Goal: Find specific page/section: Find specific page/section

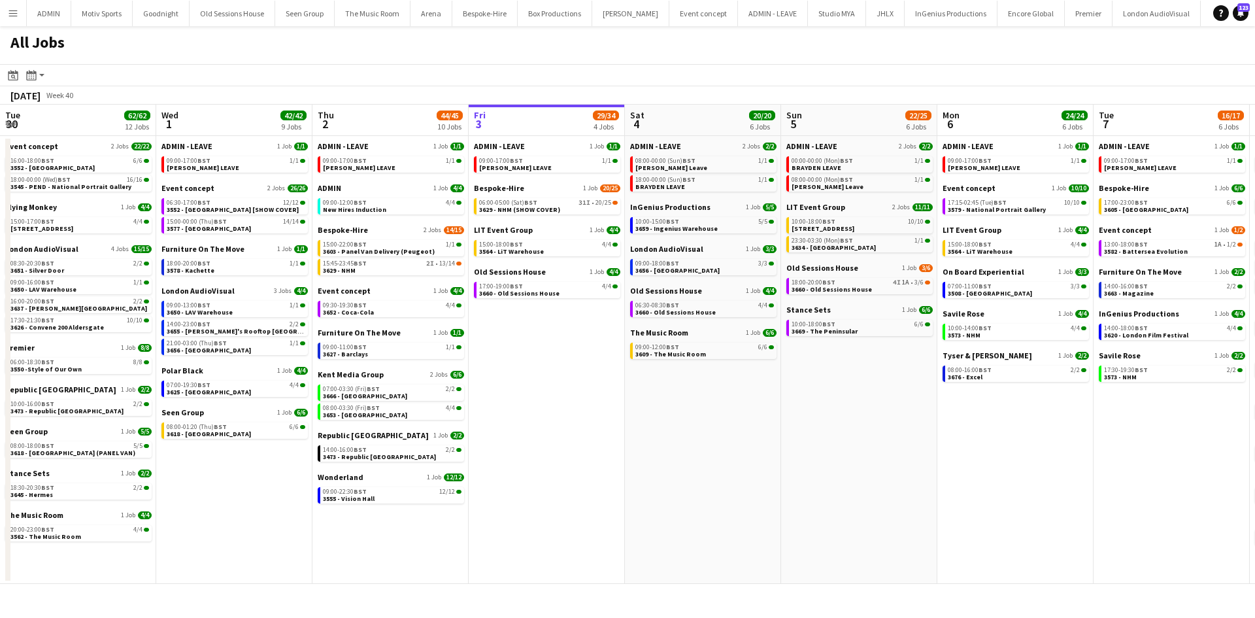
scroll to position [0, 313]
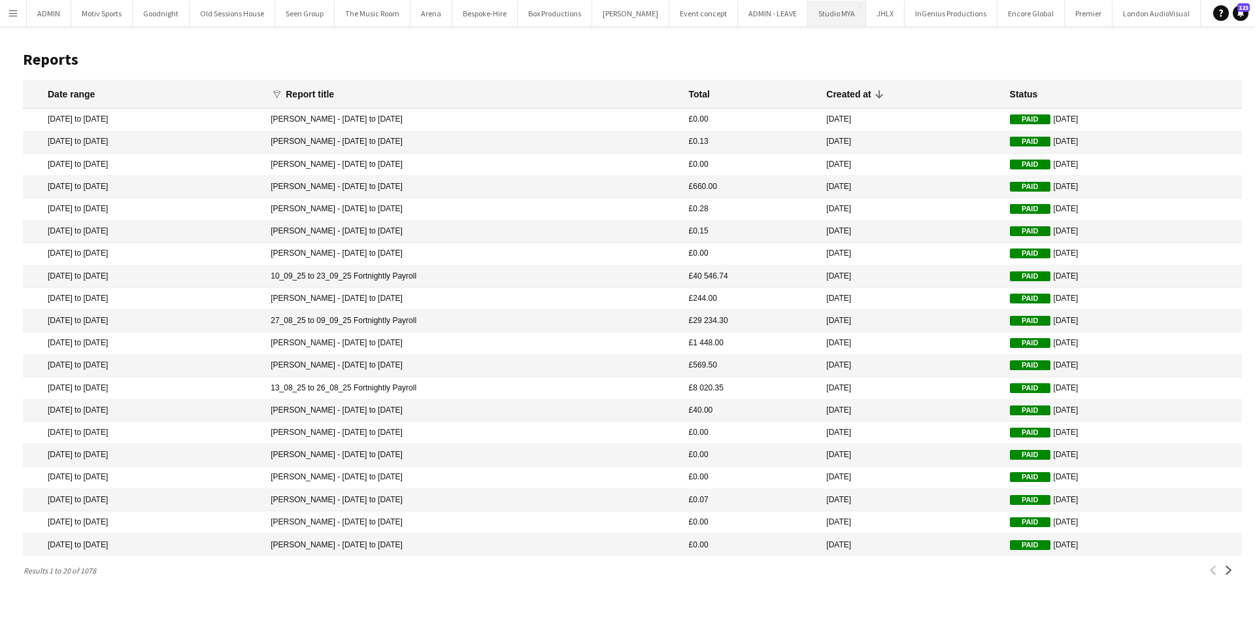
scroll to position [0, 795]
click at [19, 9] on button "Menu" at bounding box center [13, 13] width 26 height 26
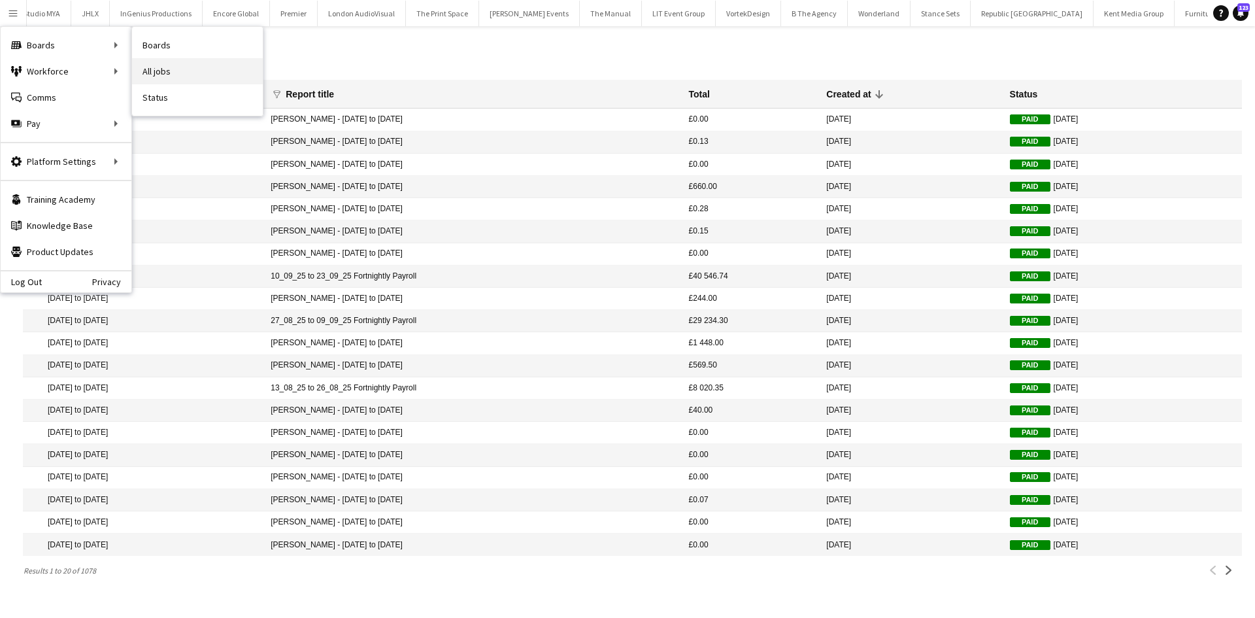
click at [199, 71] on link "All jobs" at bounding box center [197, 71] width 131 height 26
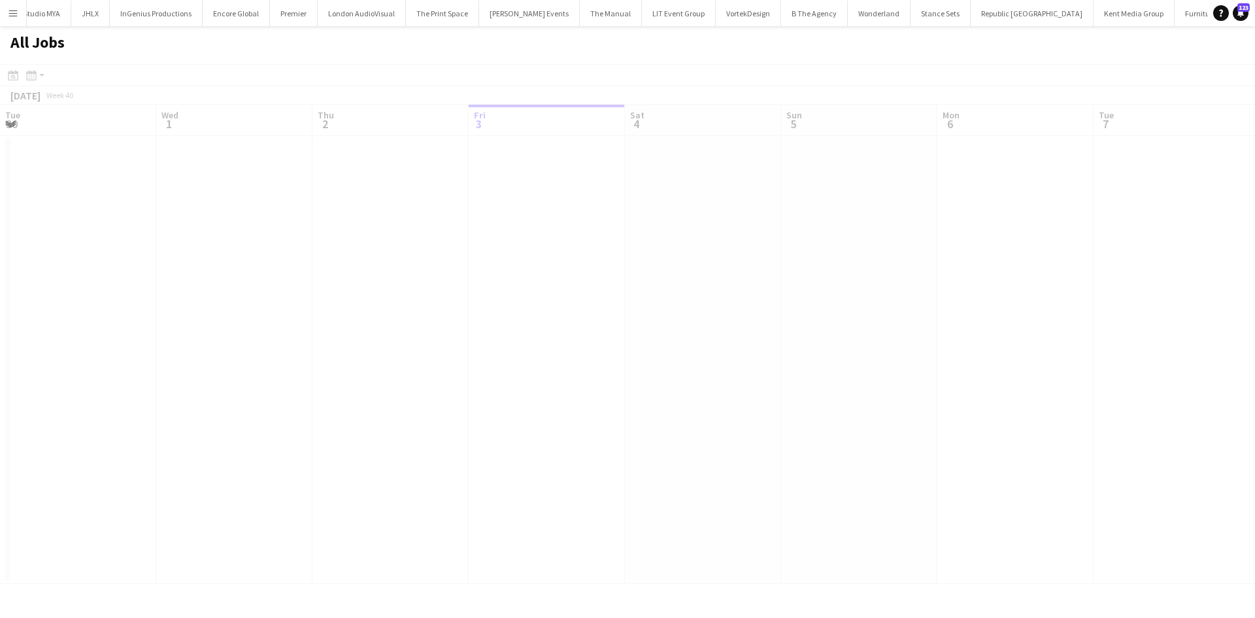
scroll to position [0, 313]
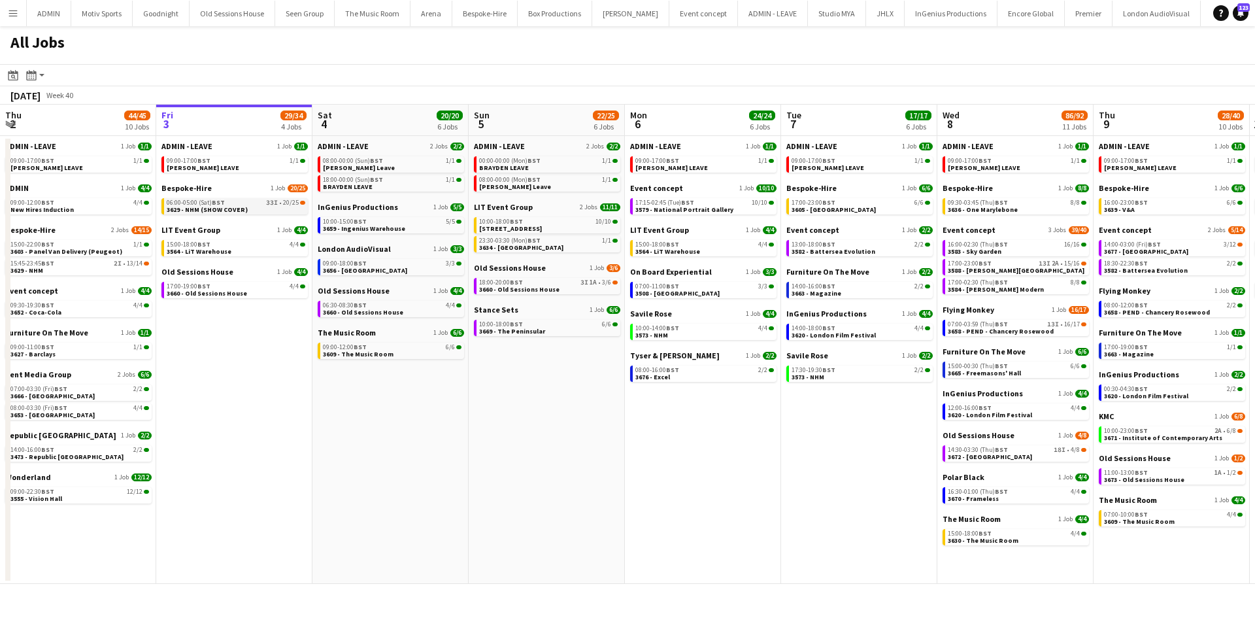
click at [256, 209] on link "06:00-05:00 (Sat) BST 33I • 20/25 3629 - NHM (SHOW COVER)" at bounding box center [236, 205] width 139 height 15
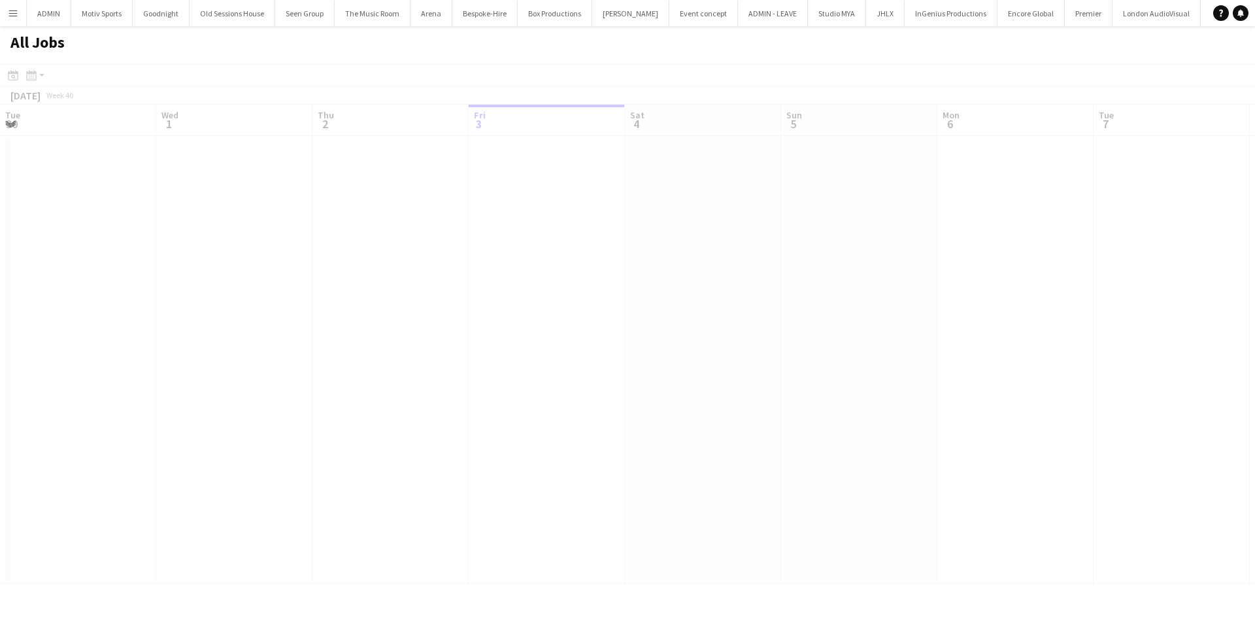
scroll to position [0, 313]
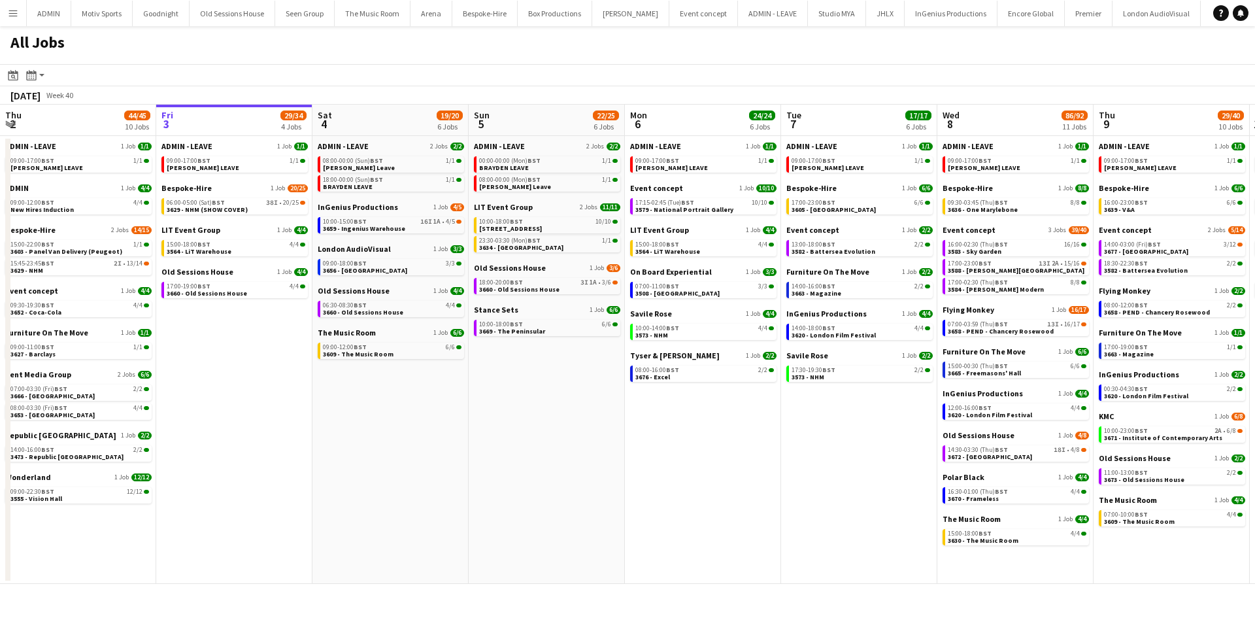
drag, startPoint x: 1268, startPoint y: 33, endPoint x: 1300, endPoint y: 36, distance: 31.6
click at [1255, 36] on html "Menu Boards Boards Boards All jobs Status Workforce Workforce My Workforce Recr…" at bounding box center [627, 309] width 1255 height 618
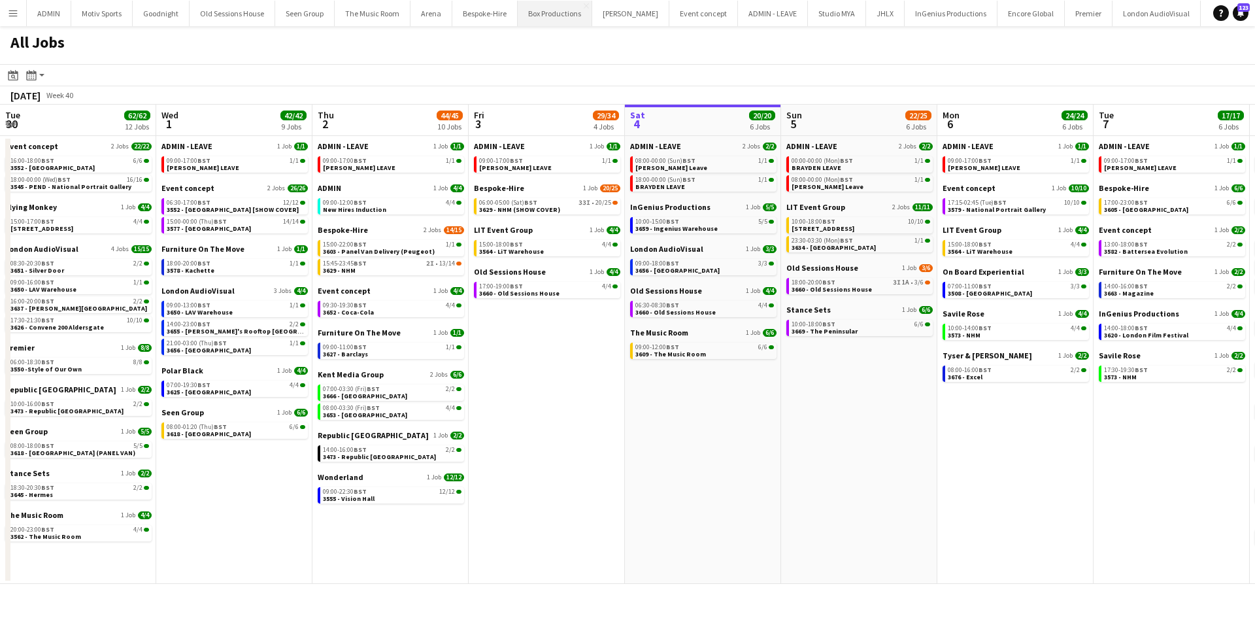
scroll to position [0, 313]
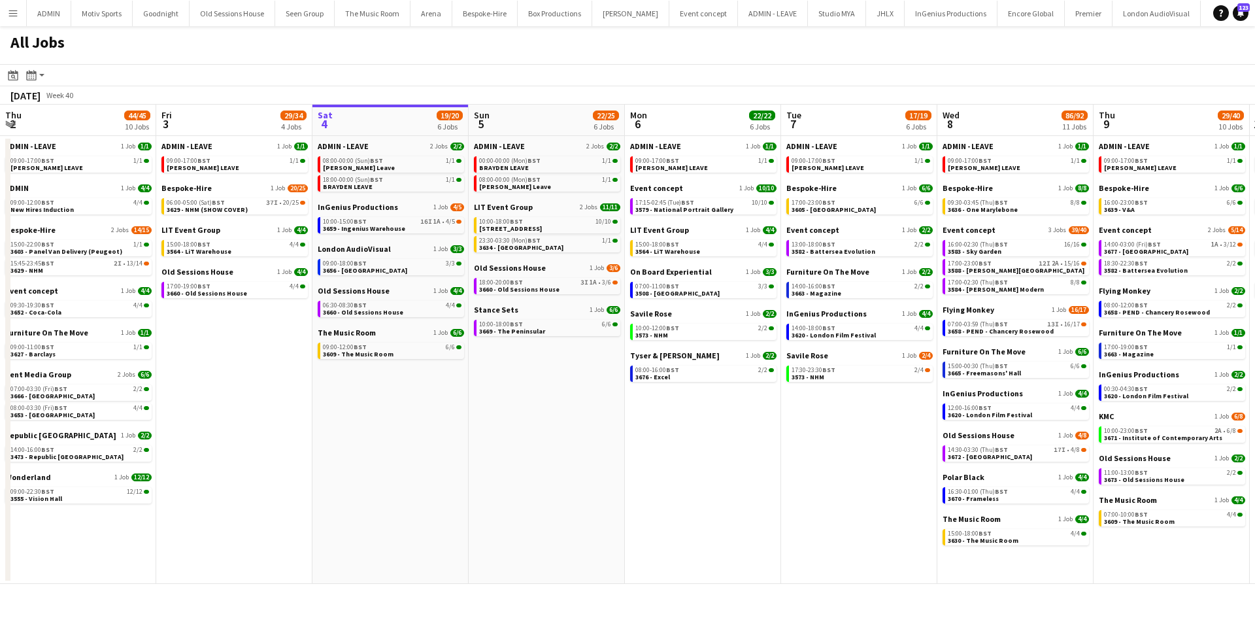
scroll to position [0, 315]
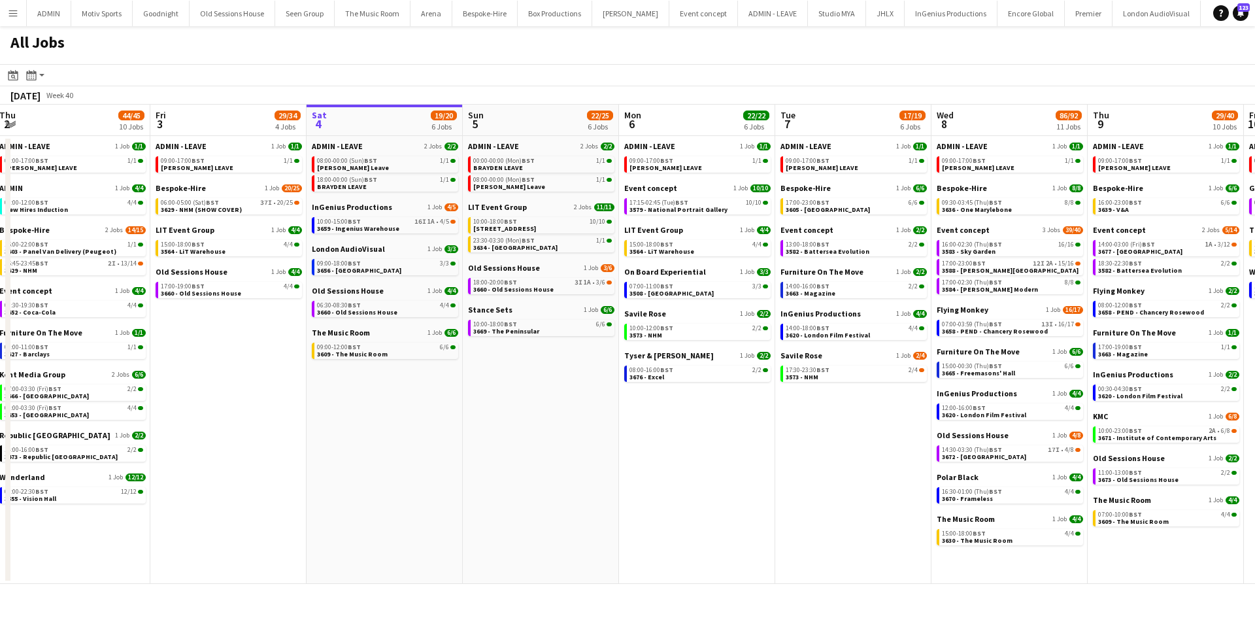
drag, startPoint x: 338, startPoint y: 544, endPoint x: 648, endPoint y: 532, distance: 310.2
click at [648, 532] on app-calendar-viewport "Tue 30 62/62 12 Jobs Wed 1 42/42 9 Jobs Thu 2 44/45 10 Jobs Fri 3 29/34 4 Jobs …" at bounding box center [627, 344] width 1255 height 479
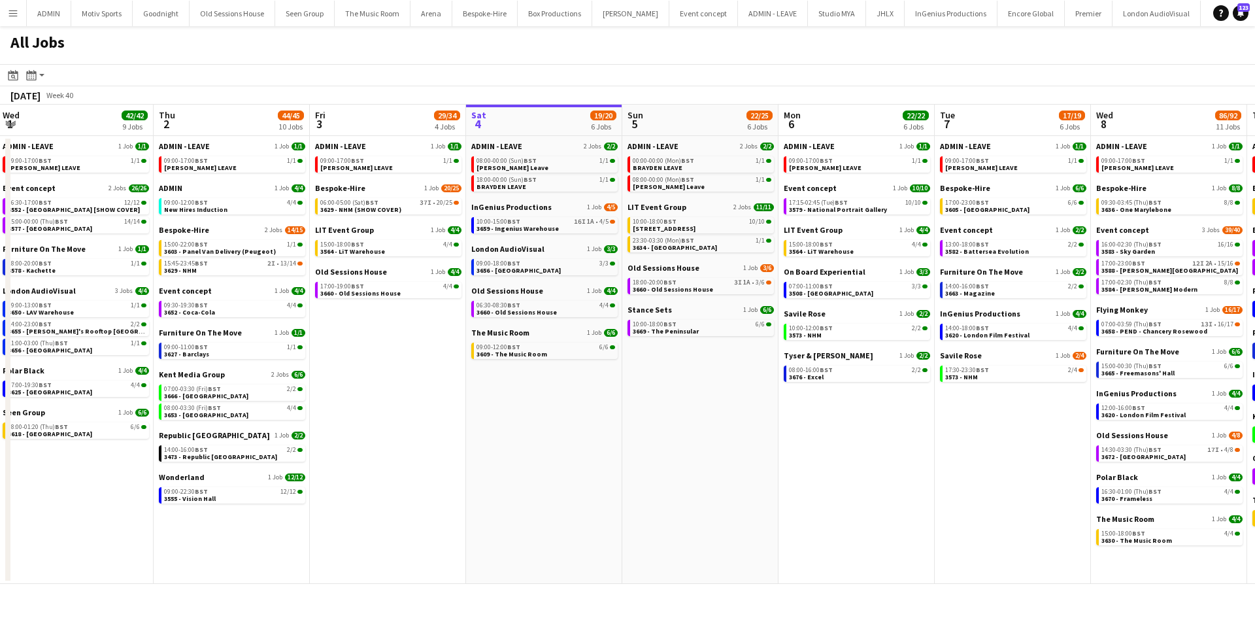
click at [367, 197] on app-calendar-brief-board "Bespoke-Hire 1 Job 20/25 06:00-05:00 (Sat) BST 37I • 20/25 3629 - NHM (SHOW COV…" at bounding box center [388, 198] width 146 height 31
click at [371, 205] on span "BST" at bounding box center [372, 202] width 13 height 9
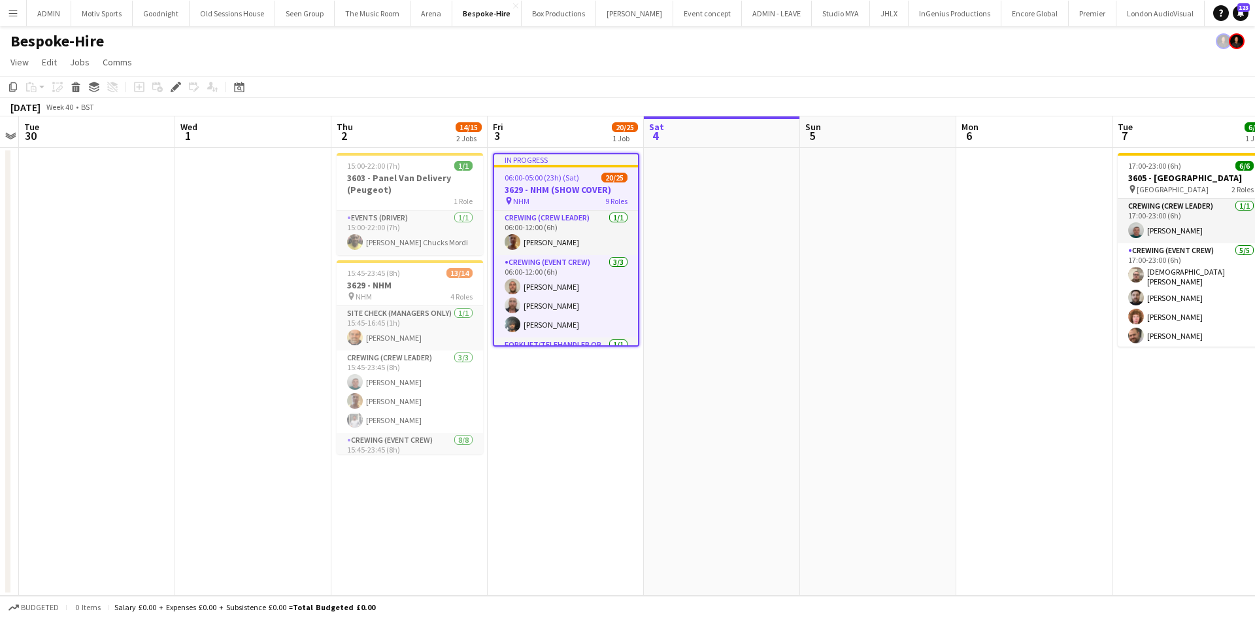
click at [756, 304] on app-date-cell at bounding box center [722, 372] width 156 height 448
